Goal: Information Seeking & Learning: Learn about a topic

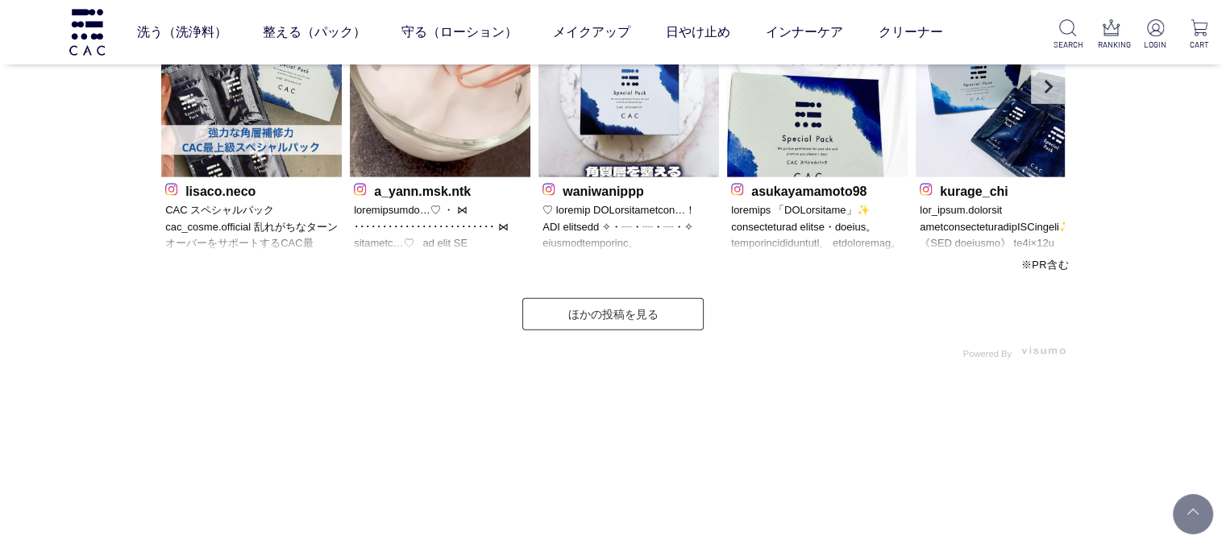
scroll to position [5209, 0]
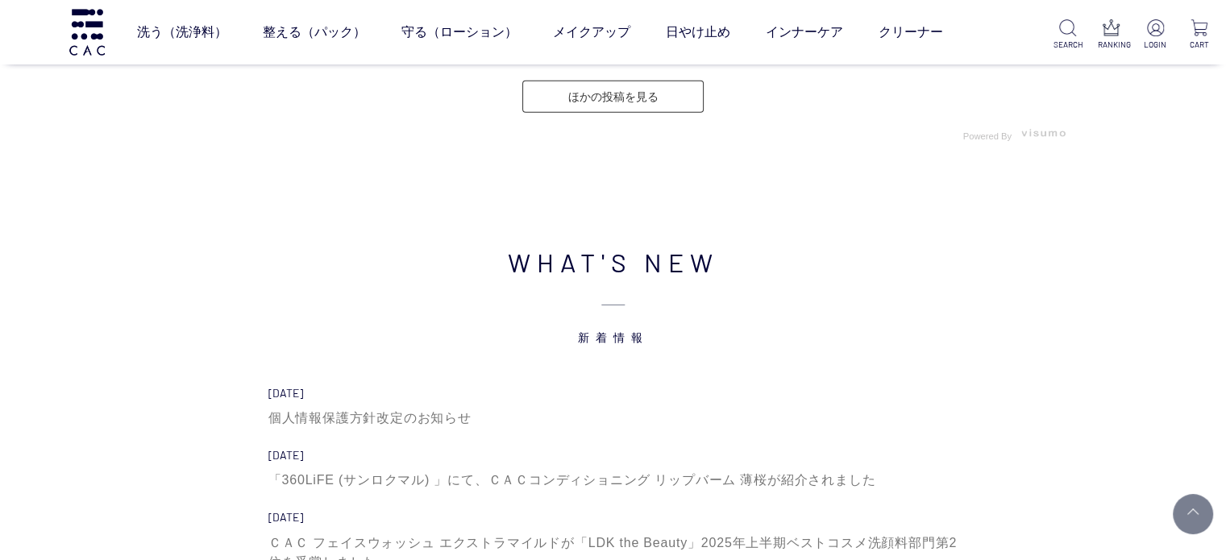
click at [437, 36] on p at bounding box center [440, 11] width 173 height 52
click at [454, 36] on p at bounding box center [440, 11] width 173 height 52
click at [492, 36] on p at bounding box center [440, 11] width 173 height 52
click at [547, 113] on link "ほかの投稿を見る" at bounding box center [612, 97] width 181 height 32
click at [586, 346] on span "新着情報" at bounding box center [613, 313] width 920 height 64
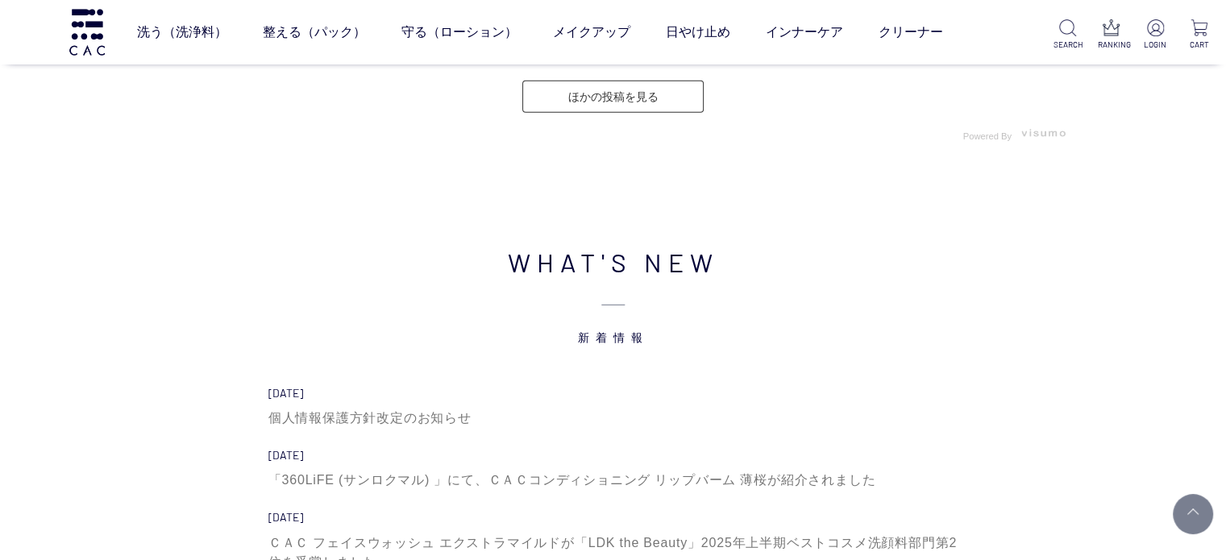
click at [586, 346] on span "新着情報" at bounding box center [613, 313] width 920 height 64
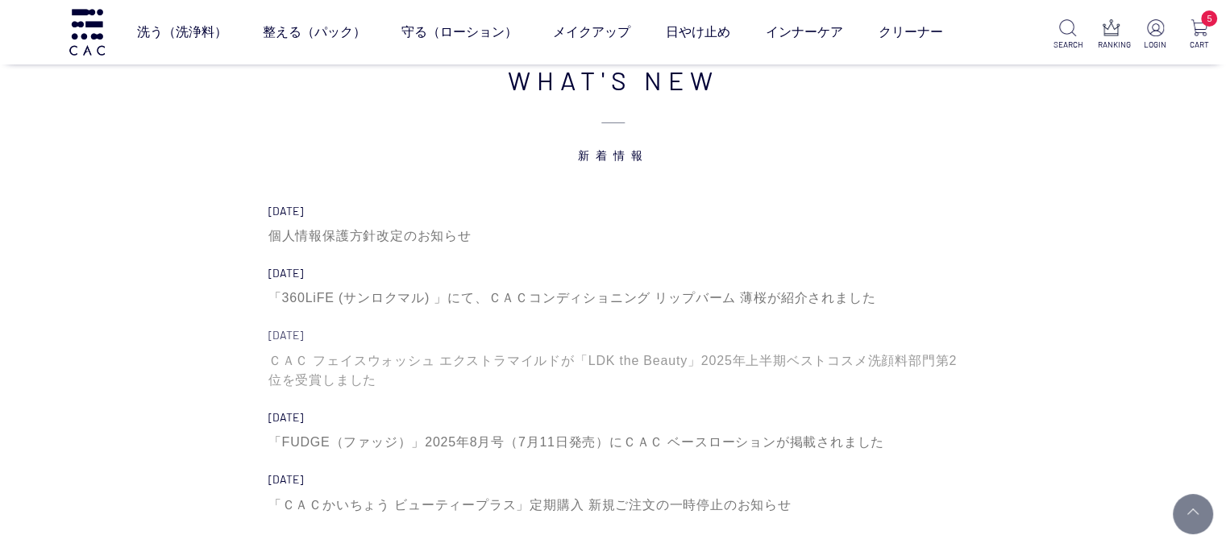
scroll to position [5482, 0]
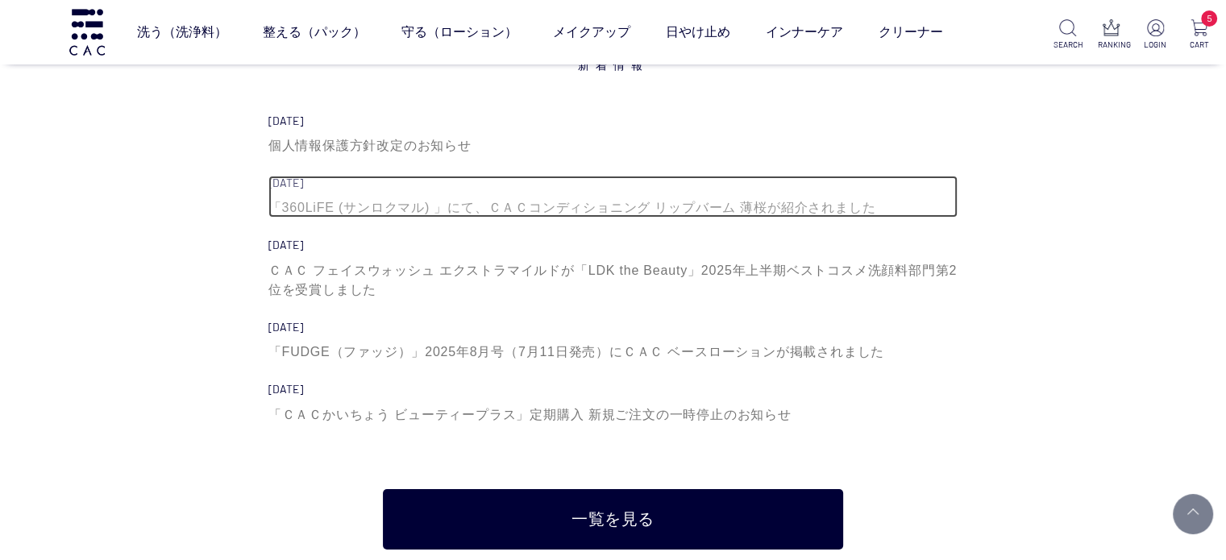
click at [703, 208] on div "「360LiFE (サンロクマル) 」にて、ＣＡＣコンディショニング リップバーム 薄桜が紹介されました" at bounding box center [613, 207] width 690 height 19
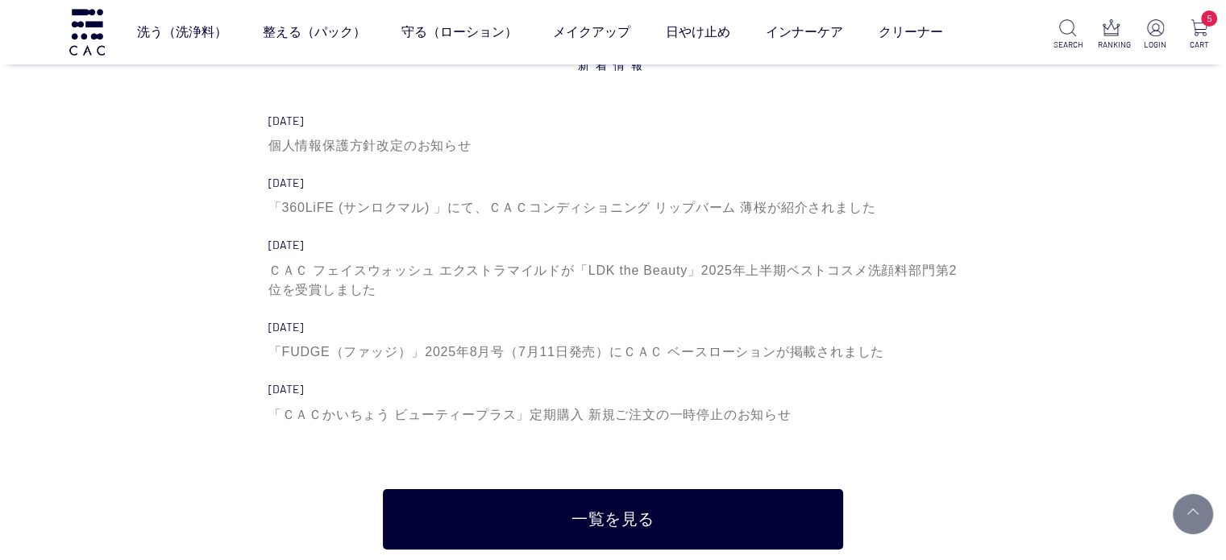
scroll to position [5473, 0]
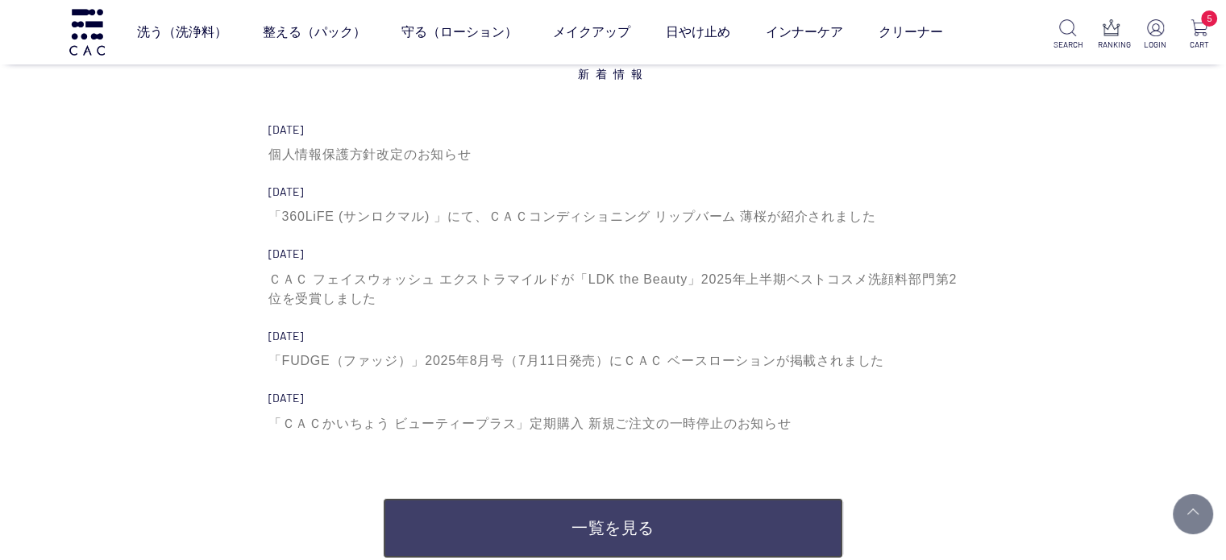
click at [584, 539] on link "一覧を見る" at bounding box center [613, 528] width 460 height 60
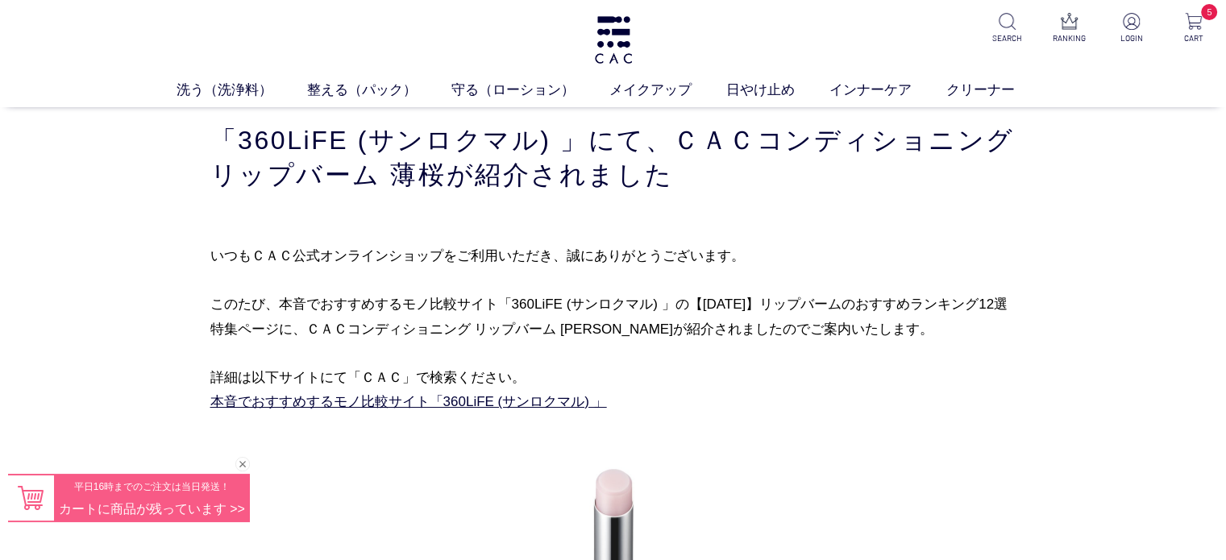
click at [243, 467] on div "閉じる" at bounding box center [242, 464] width 15 height 15
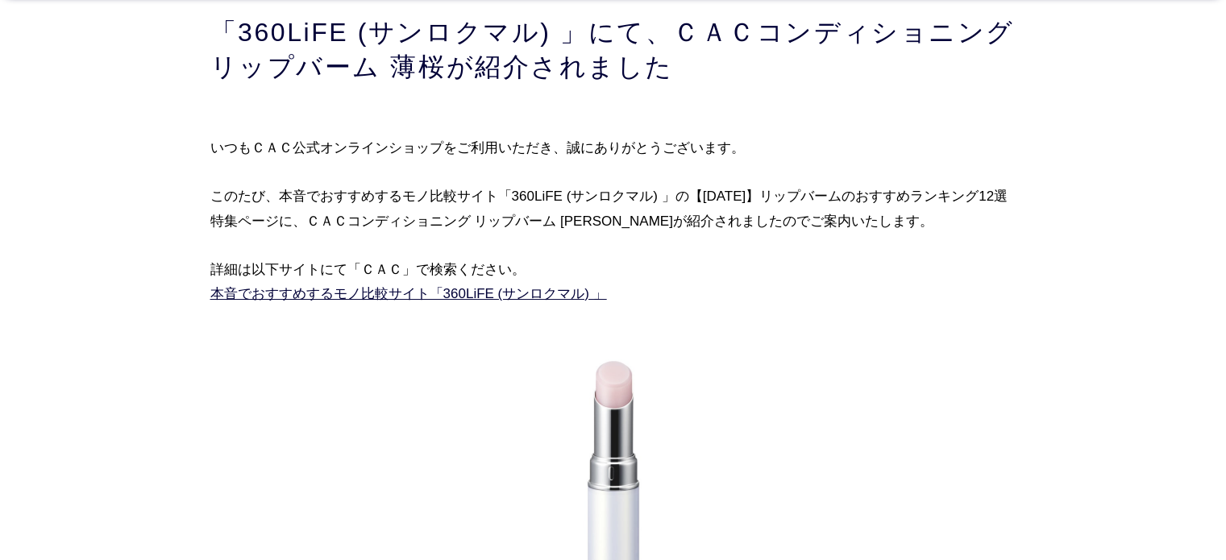
scroll to position [81, 0]
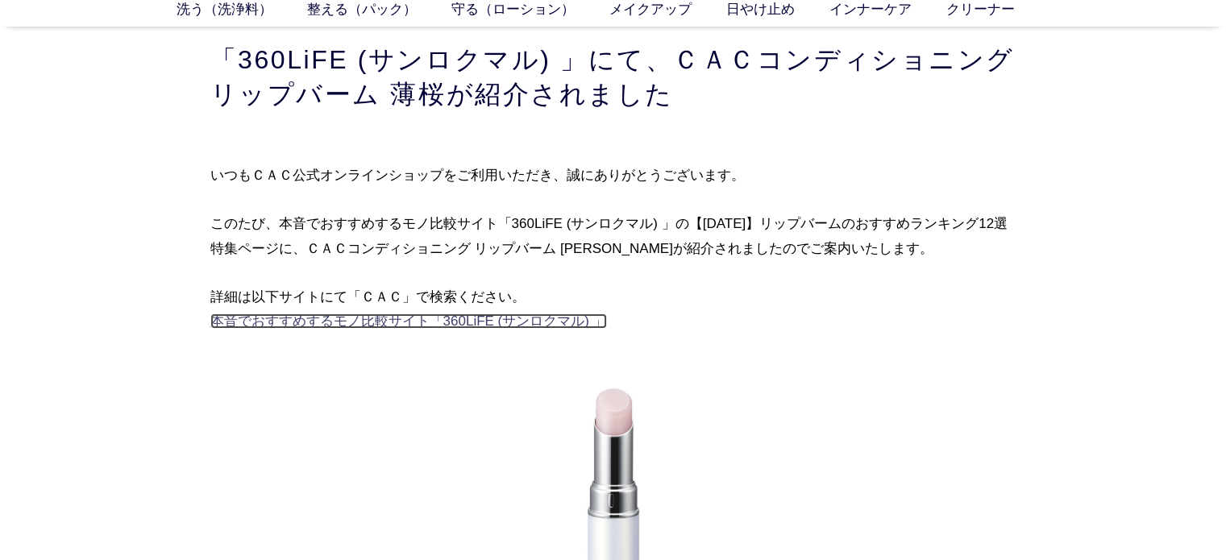
click at [472, 320] on link "本音でおすすめするモノ比較サイト「360LiFE (サンロクマル) 」" at bounding box center [408, 321] width 397 height 15
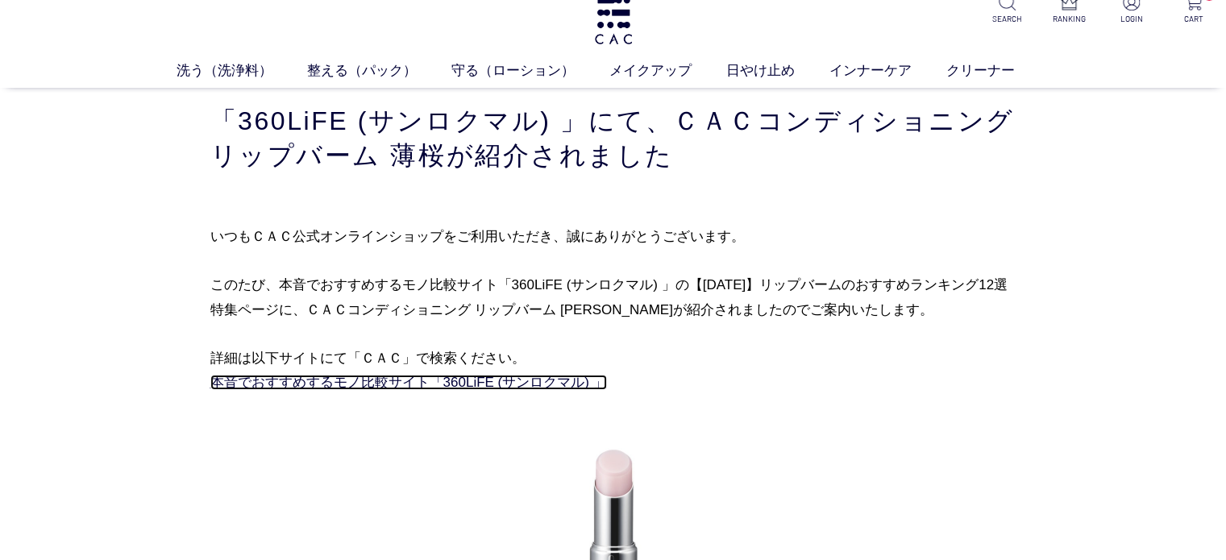
scroll to position [0, 0]
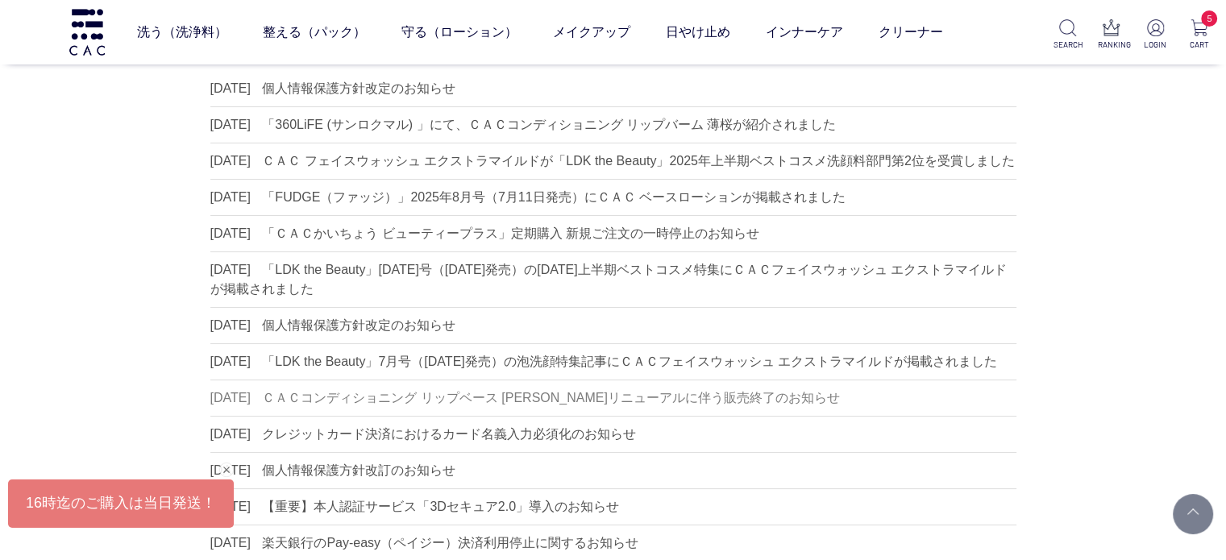
scroll to position [161, 0]
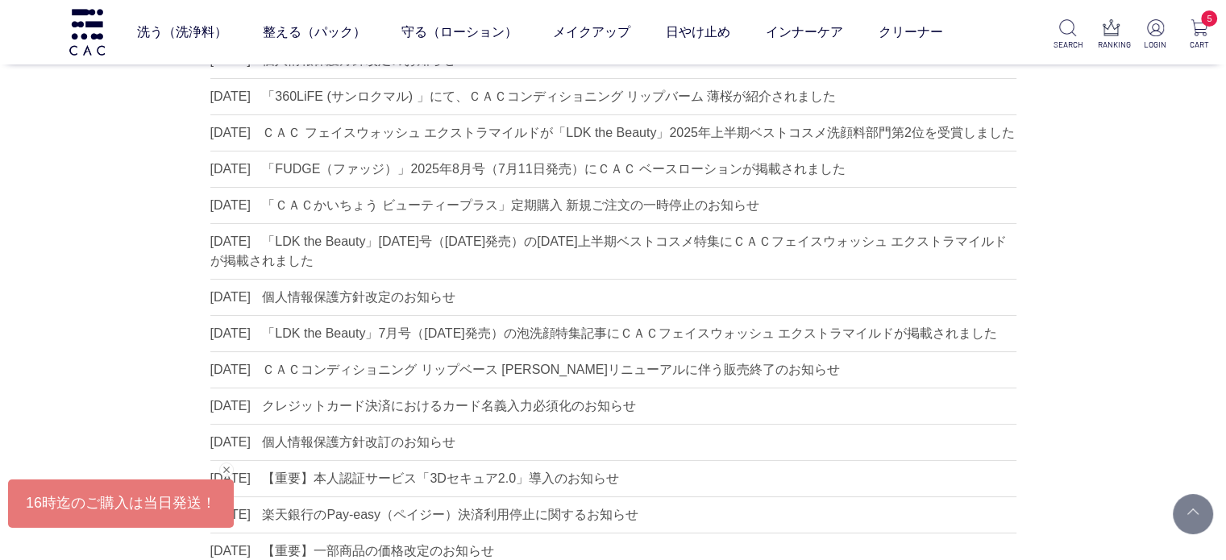
click at [229, 468] on div "閉じる" at bounding box center [226, 470] width 15 height 15
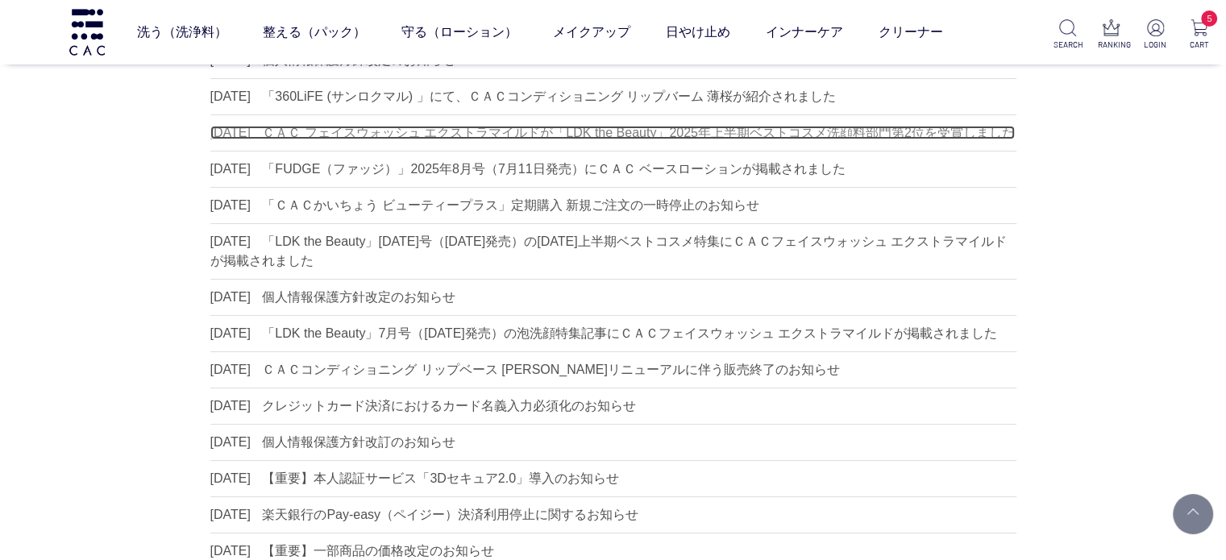
click at [593, 130] on dd "ＣＡＣ フェイスウォッシュ エクストラマイルドが「LDK the Beauty」2025年上半期ベストコスメ洗顔料部門第2位を受賞しました" at bounding box center [638, 133] width 752 height 14
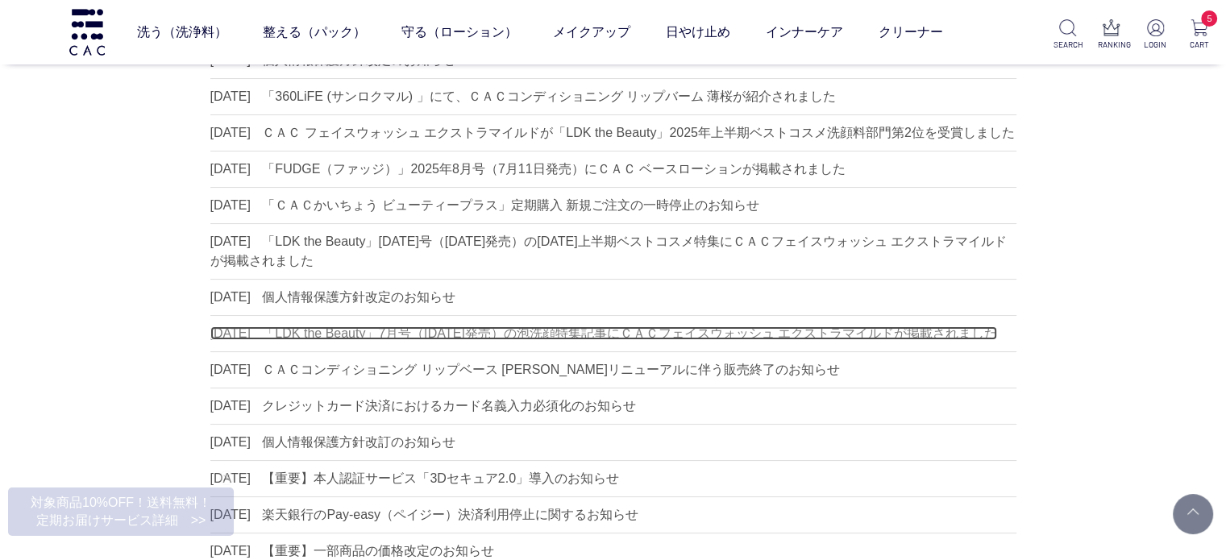
click at [467, 340] on dd "「LDK the Beauty」7月号（5月22日発売）の泡洗顔特集記事にＣＡＣフェイスウォッシュ エクストラマイルドが掲載されました" at bounding box center [629, 333] width 735 height 14
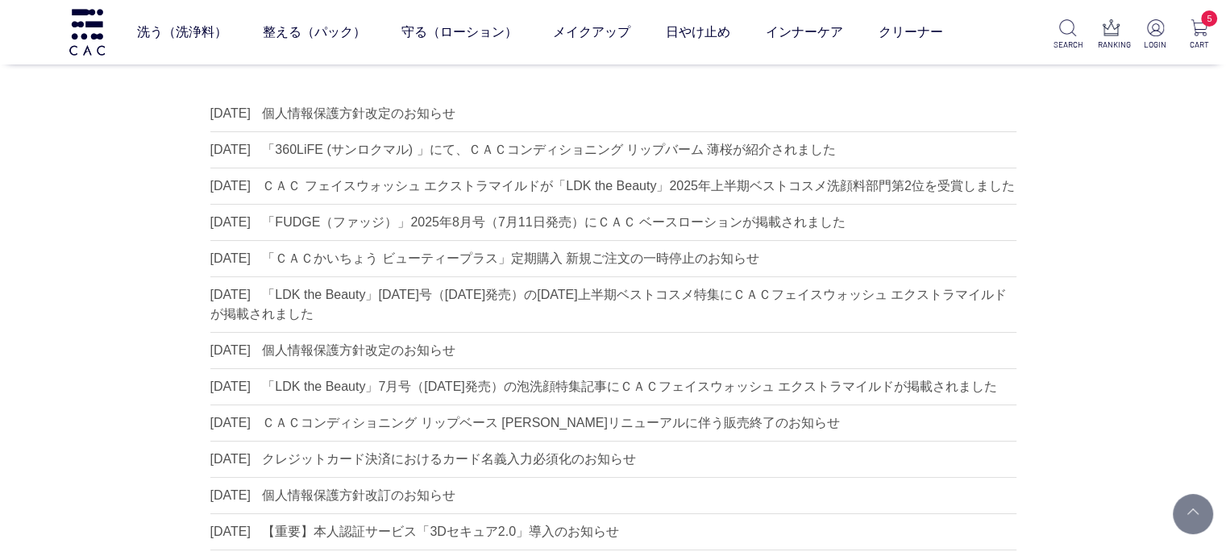
scroll to position [81, 0]
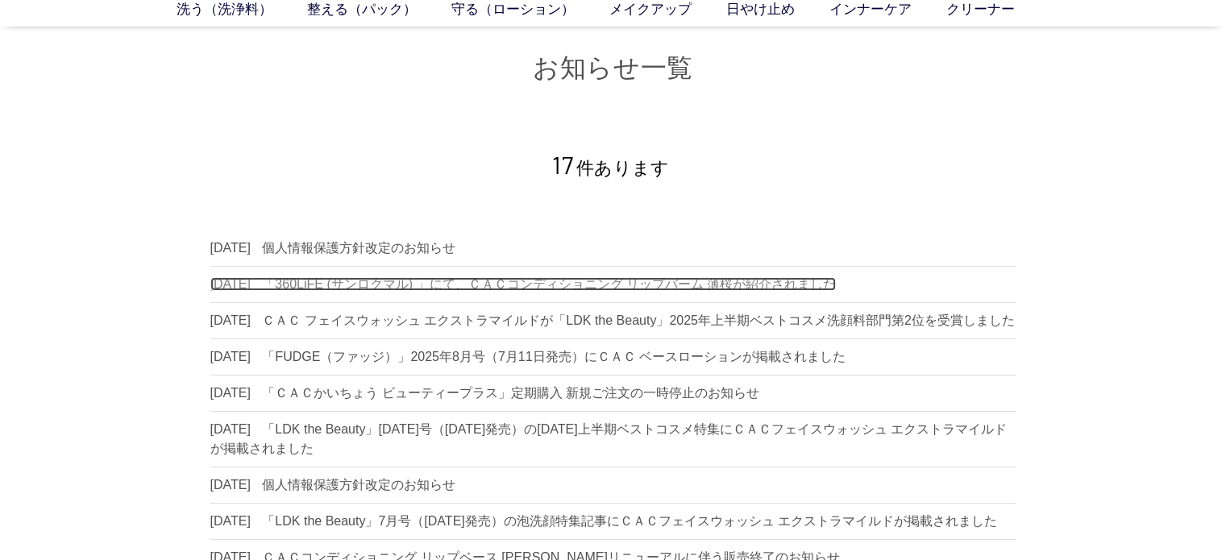
click at [472, 277] on dd "「360LiFE (サンロクマル) 」にて、ＣＡＣコンディショニング リップバーム 薄桜が紹介されました" at bounding box center [549, 284] width 574 height 14
